Goal: Information Seeking & Learning: Check status

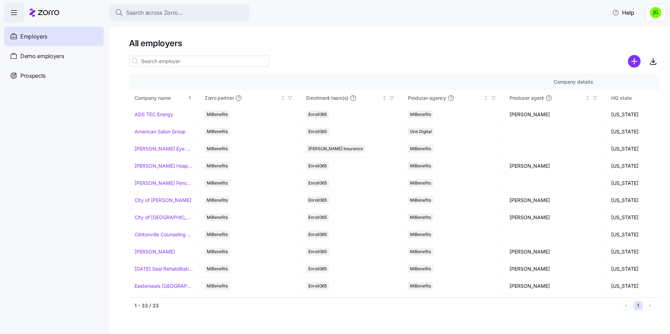
click at [36, 40] on span "Employers" at bounding box center [33, 36] width 27 height 9
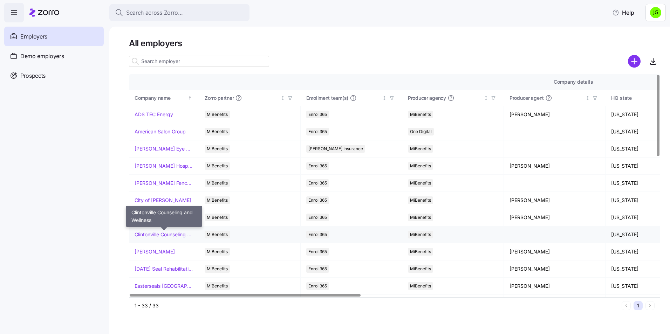
click at [146, 235] on link "Clintonville Counseling and Wellness" at bounding box center [164, 234] width 59 height 7
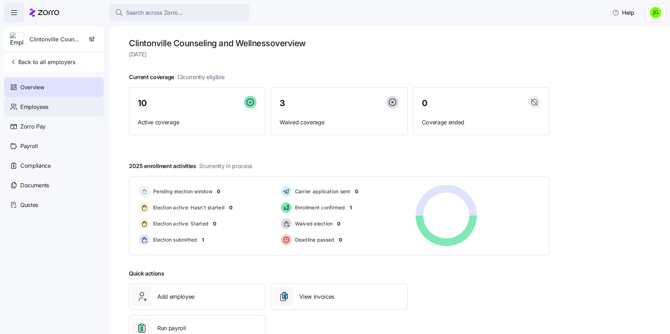
click at [34, 109] on span "Employees" at bounding box center [34, 107] width 28 height 9
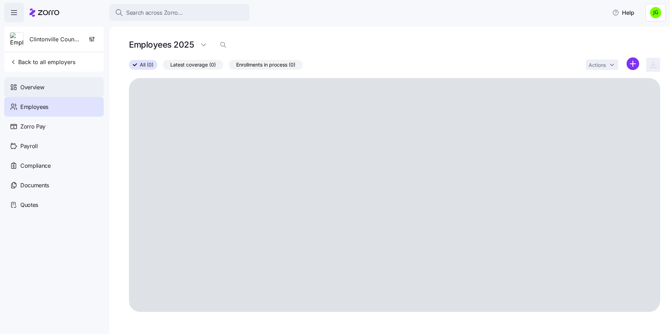
click at [35, 90] on span "Overview" at bounding box center [32, 87] width 24 height 9
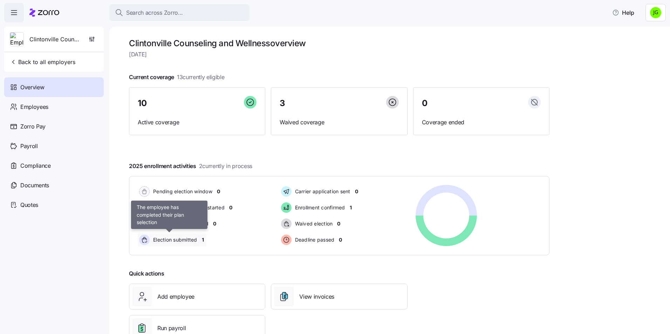
click at [191, 240] on span "Election submitted" at bounding box center [174, 239] width 46 height 7
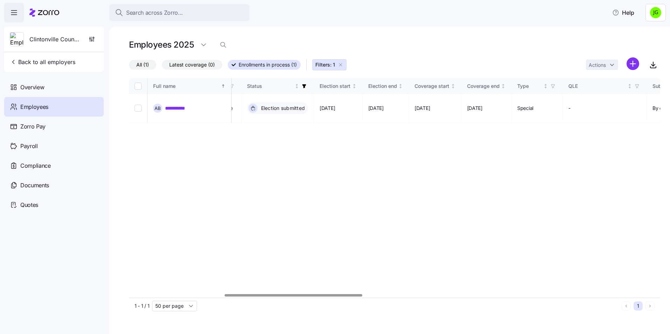
scroll to position [0, 379]
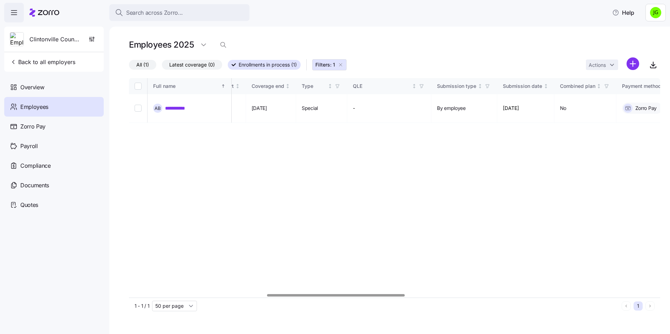
click at [350, 295] on div at bounding box center [394, 296] width 531 height 4
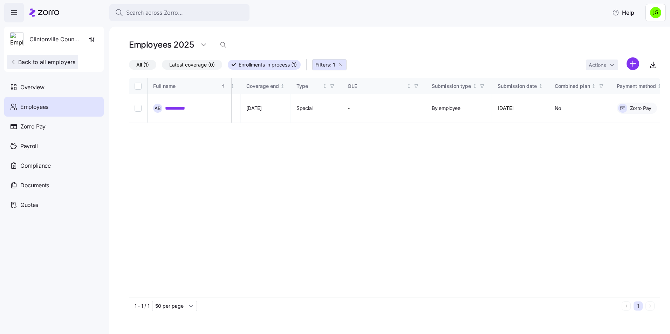
click at [11, 63] on icon "button" at bounding box center [13, 62] width 7 height 7
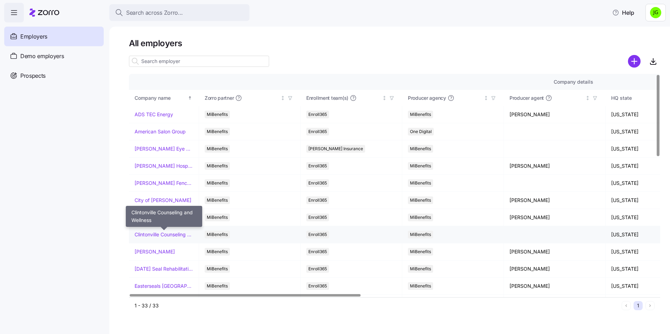
click at [150, 232] on link "Clintonville Counseling and Wellness" at bounding box center [164, 234] width 59 height 7
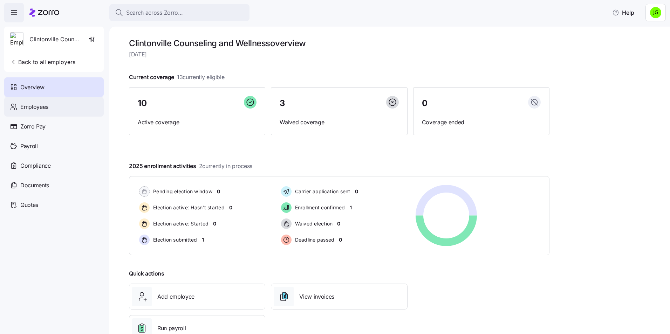
click at [45, 106] on span "Employees" at bounding box center [34, 107] width 28 height 9
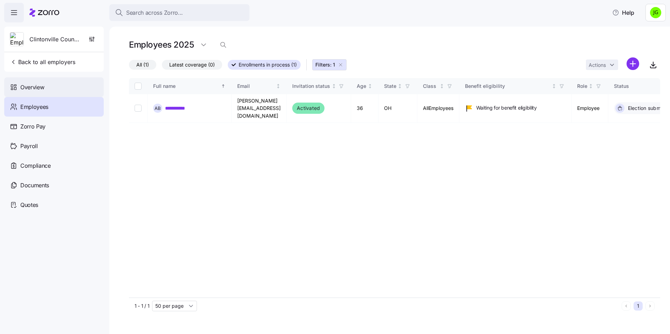
click at [29, 89] on span "Overview" at bounding box center [32, 87] width 24 height 9
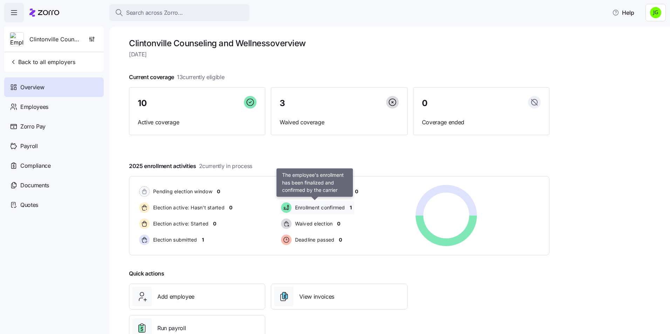
click at [319, 206] on span "Enrollment confirmed" at bounding box center [319, 207] width 52 height 7
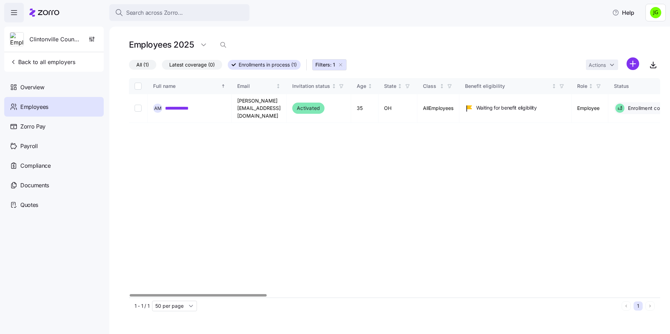
click at [137, 294] on div at bounding box center [198, 295] width 137 height 2
click at [12, 66] on span "Back to all employers" at bounding box center [43, 62] width 66 height 8
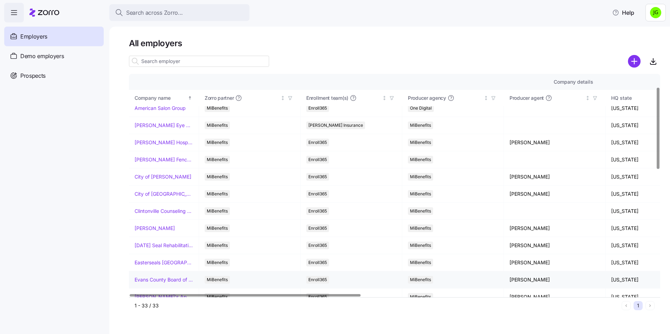
scroll to position [35, 0]
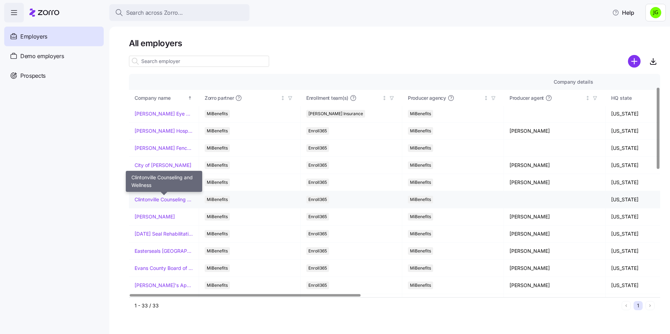
click at [158, 198] on link "Clintonville Counseling and Wellness" at bounding box center [164, 199] width 59 height 7
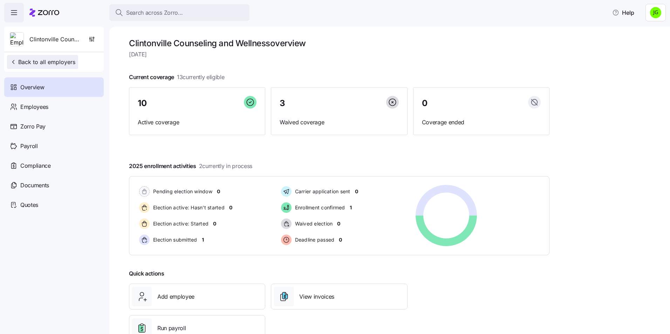
click at [31, 60] on span "Back to all employers" at bounding box center [43, 62] width 66 height 8
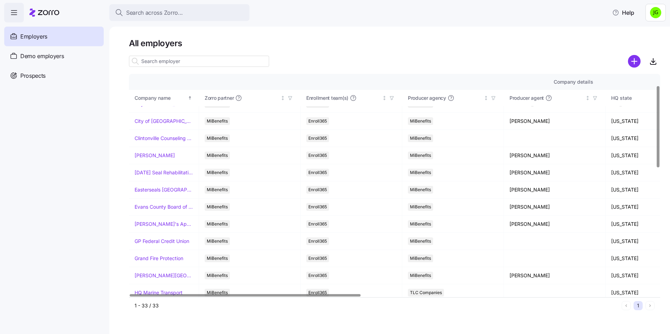
scroll to position [105, 0]
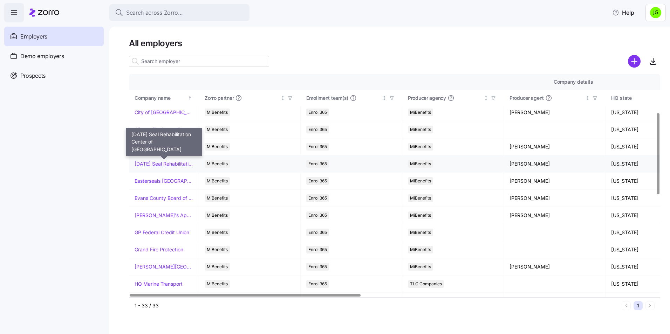
click at [173, 161] on link "[DATE] Seal Rehabilitation Center of [GEOGRAPHIC_DATA]" at bounding box center [164, 163] width 59 height 7
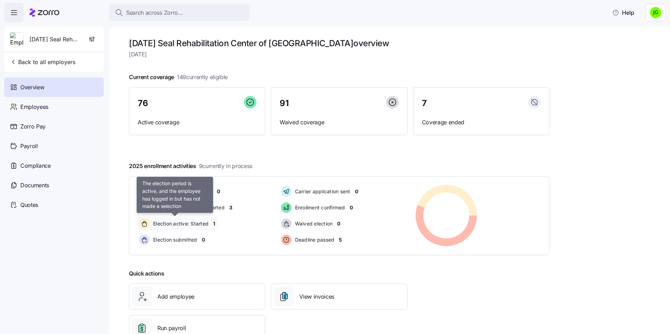
click at [195, 226] on span "Election active: Started" at bounding box center [179, 223] width 57 height 7
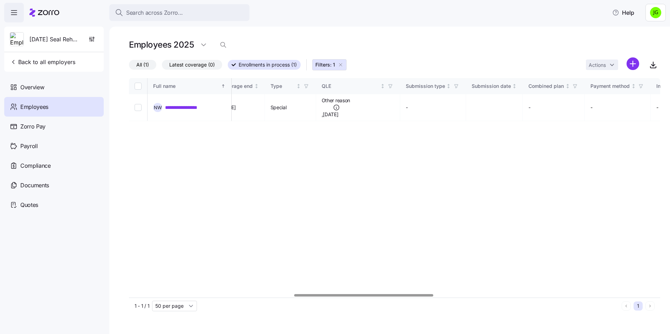
scroll to position [0, 639]
click at [389, 295] on div at bounding box center [366, 295] width 139 height 2
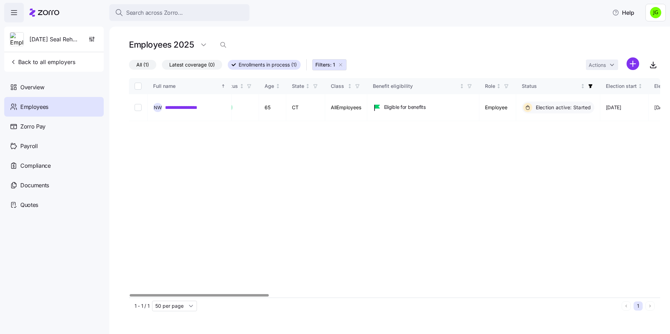
scroll to position [0, 0]
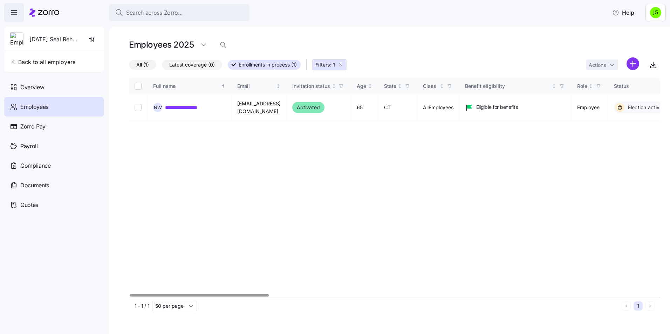
click at [163, 294] on div at bounding box center [199, 295] width 139 height 2
click at [254, 133] on div "**********" at bounding box center [394, 188] width 531 height 220
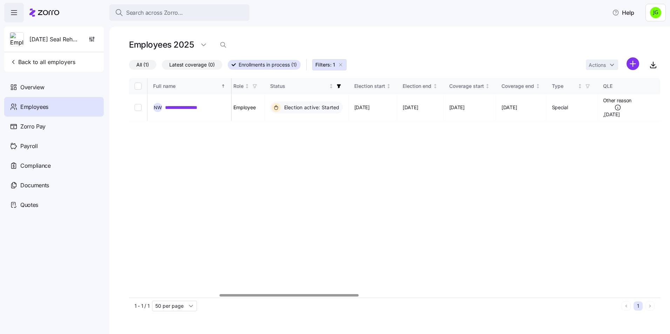
scroll to position [0, 353]
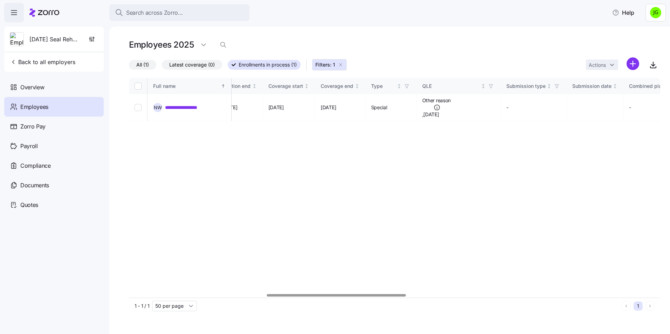
click at [375, 297] on div at bounding box center [336, 295] width 139 height 2
click at [283, 220] on div "**********" at bounding box center [394, 188] width 531 height 220
click at [236, 158] on div "**********" at bounding box center [394, 188] width 531 height 220
drag, startPoint x: 385, startPoint y: 202, endPoint x: 415, endPoint y: 206, distance: 30.5
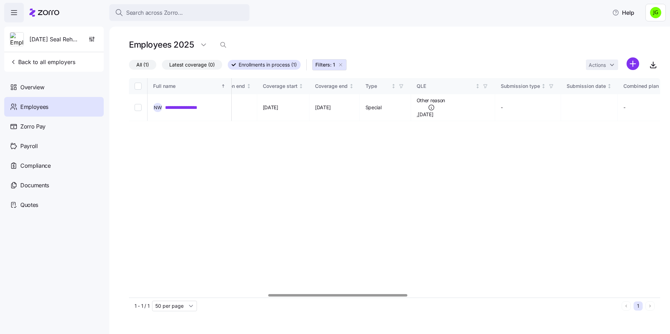
click at [385, 203] on div "**********" at bounding box center [394, 188] width 531 height 220
